Goal: Information Seeking & Learning: Find specific fact

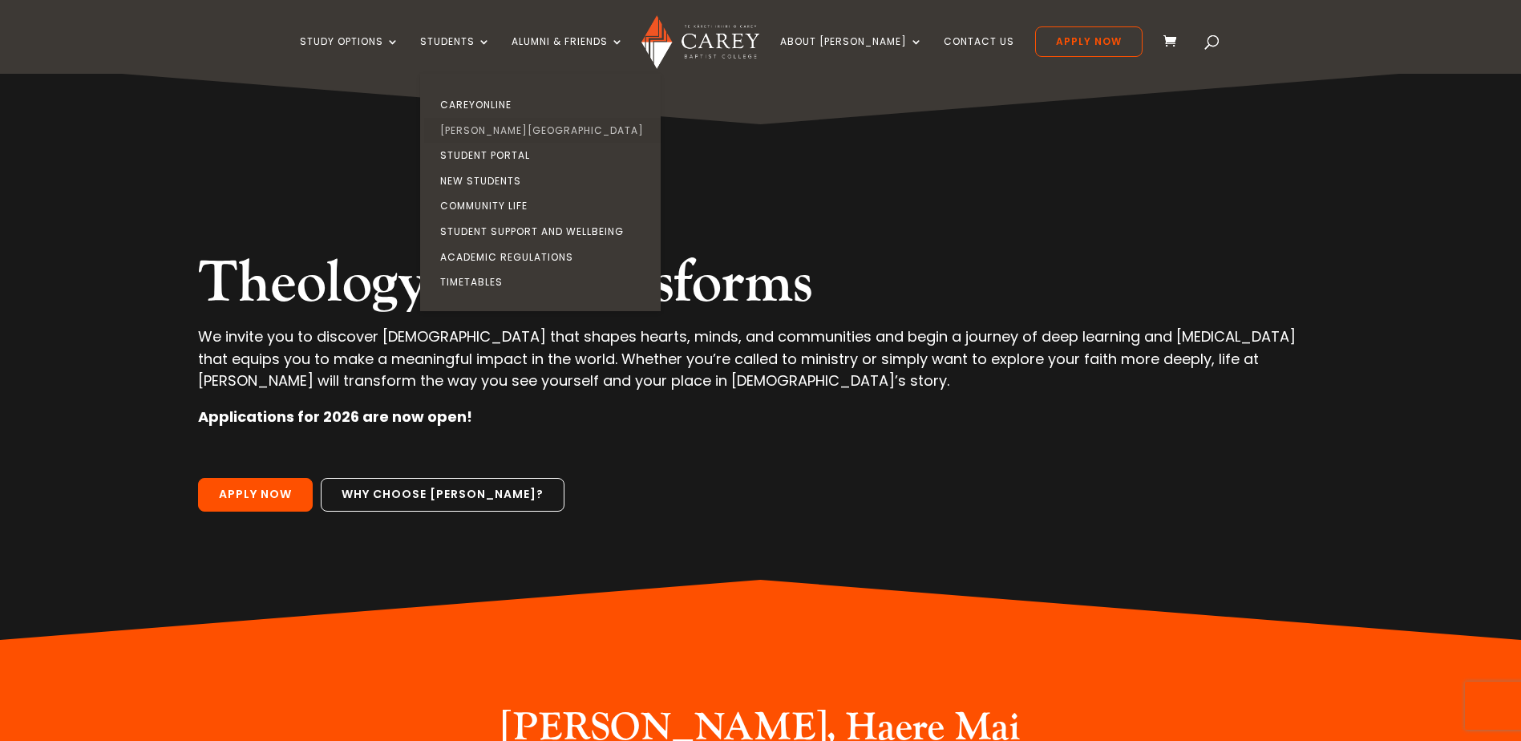
click at [520, 128] on link "[PERSON_NAME][GEOGRAPHIC_DATA]" at bounding box center [544, 131] width 241 height 26
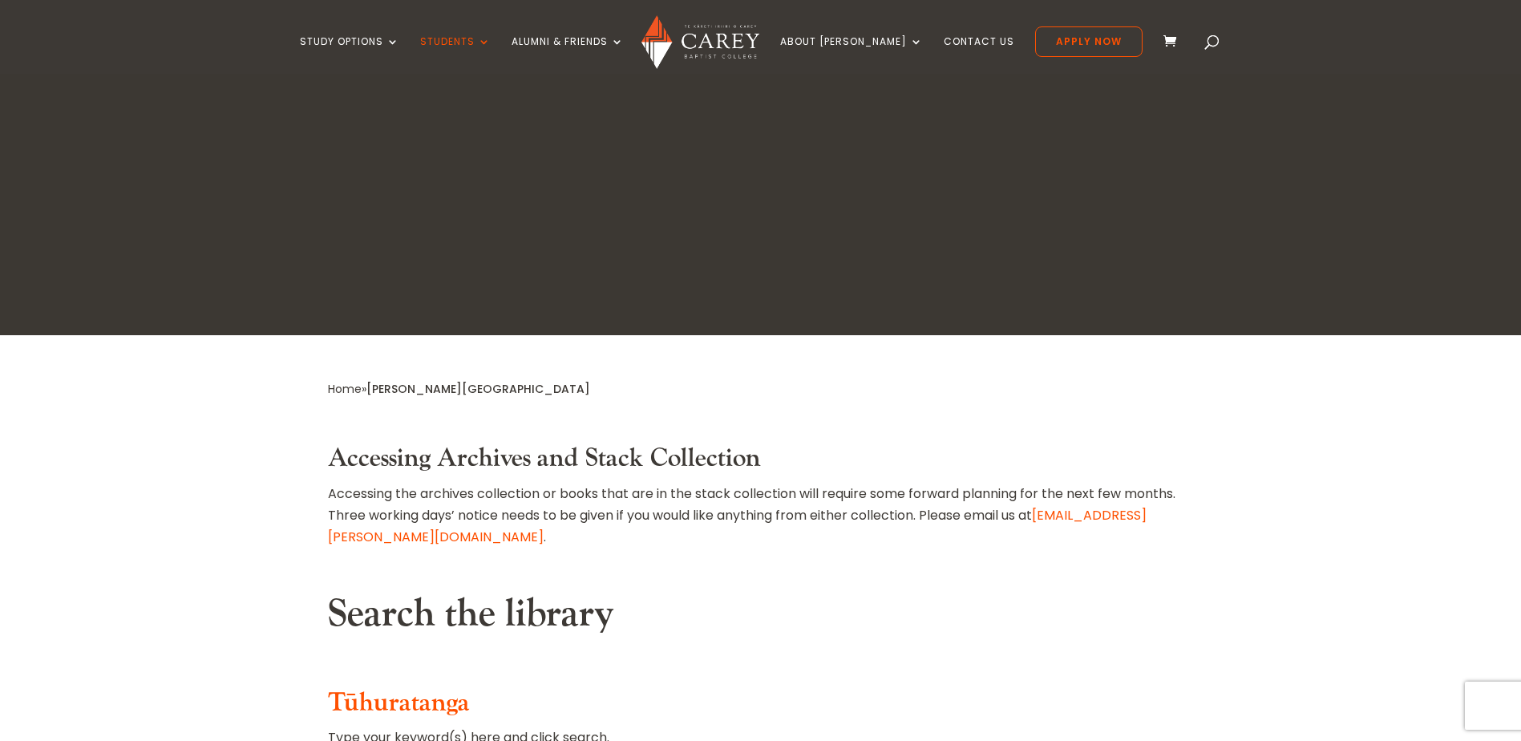
scroll to position [318, 0]
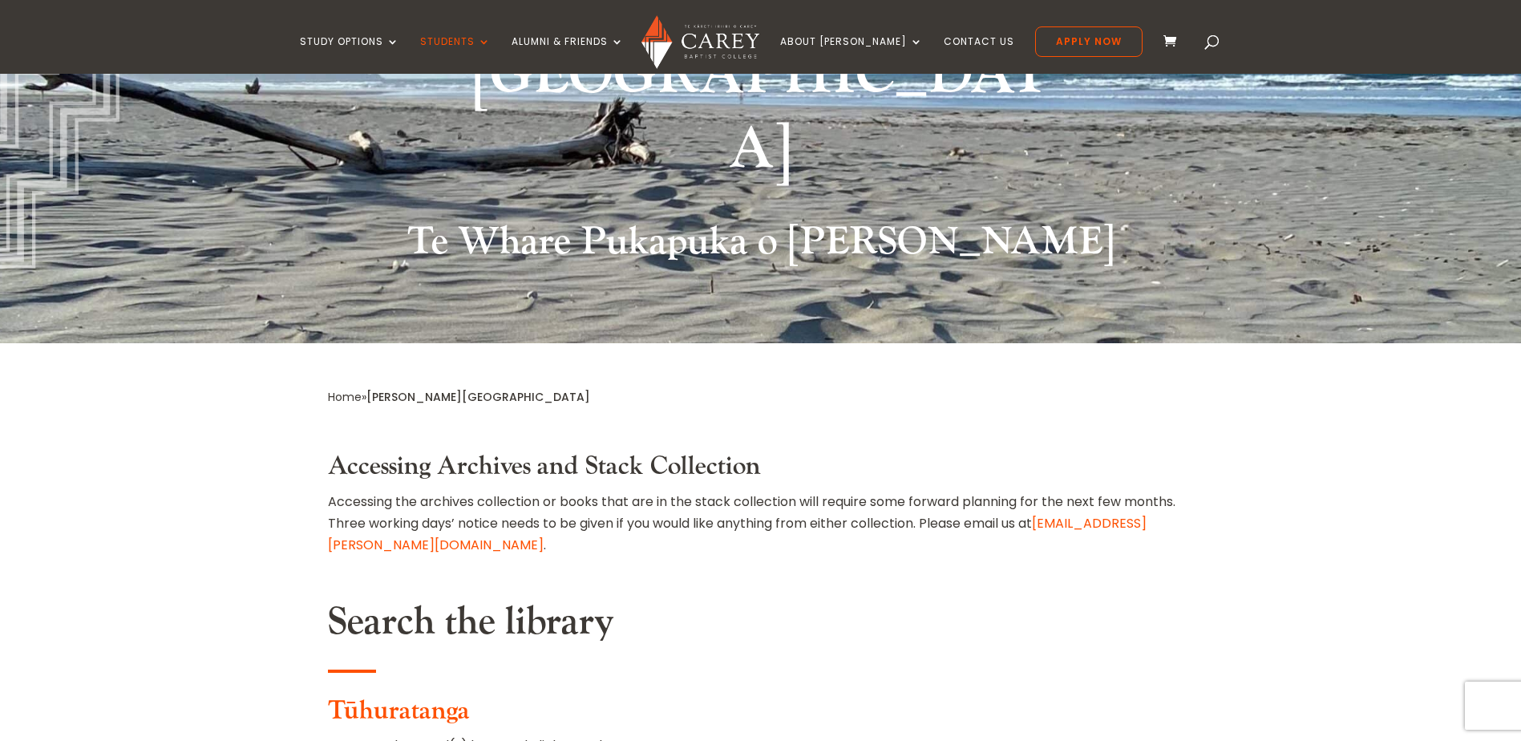
paste input "**********"
type input "**********"
